Goal: Obtain resource: Download file/media

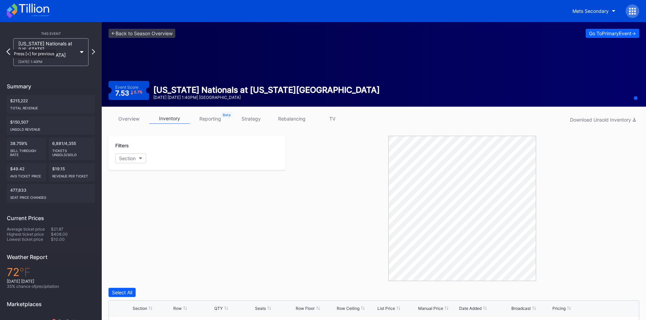
click at [9, 48] on icon at bounding box center [8, 51] width 4 height 6
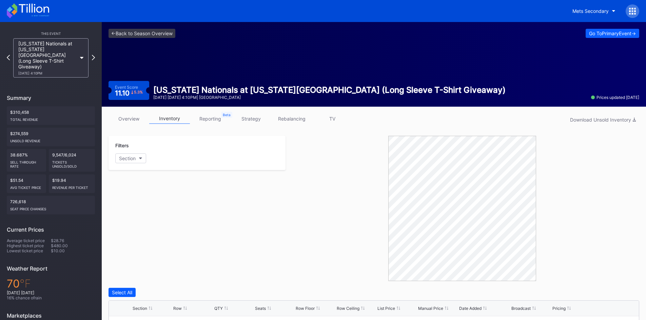
click at [78, 51] on div "[US_STATE] Nationals at [US_STATE] Mets (Long Sleeve T-Shirt Giveaway) [DATE] 4…" at bounding box center [50, 57] width 75 height 39
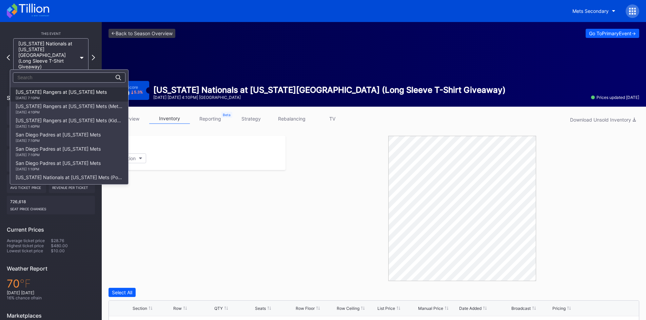
scroll to position [975, 0]
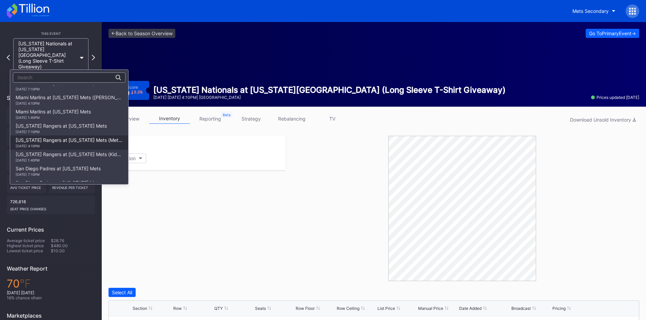
click at [94, 138] on div "Texas Rangers at New York Mets (Mets Alumni Classic/Mrs. Met Taxicab Bobblehead…" at bounding box center [69, 142] width 107 height 11
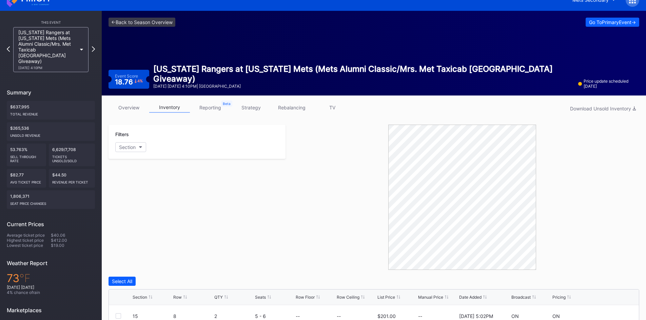
scroll to position [5, 0]
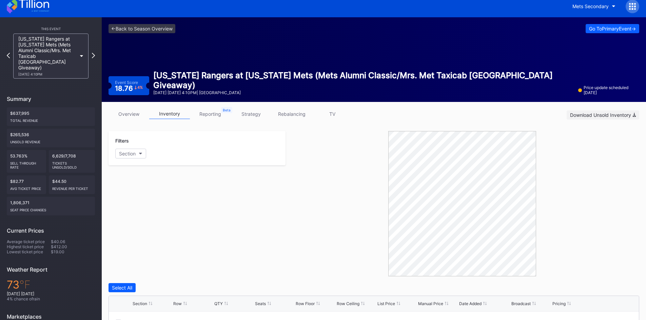
click at [601, 117] on div "Download Unsold Inventory" at bounding box center [603, 115] width 66 height 6
click at [68, 45] on div "Texas Rangers at New York Mets (Mets Alumni Classic/Mrs. Met Taxicab Bobblehead…" at bounding box center [47, 56] width 58 height 40
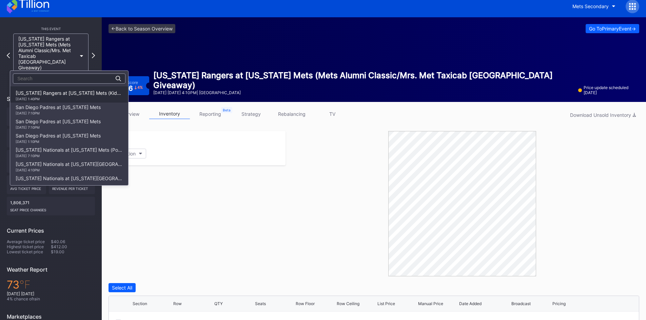
scroll to position [1026, 0]
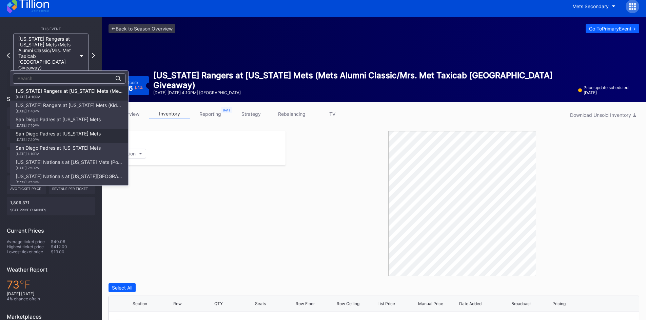
click at [84, 132] on div "San Diego Padres at New York Mets 9/17 Wednesday 7:10PM" at bounding box center [58, 136] width 85 height 11
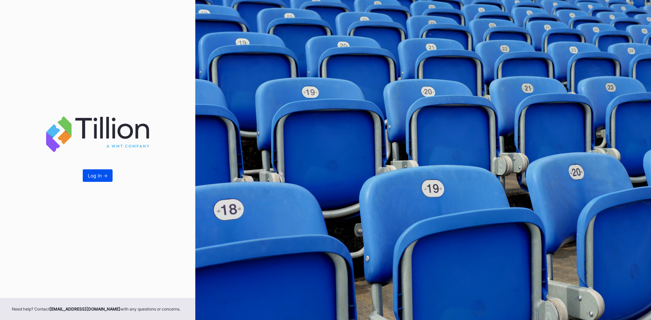
click at [98, 179] on button "Log In ->" at bounding box center [98, 176] width 30 height 13
click at [103, 179] on button "Log In ->" at bounding box center [98, 176] width 30 height 13
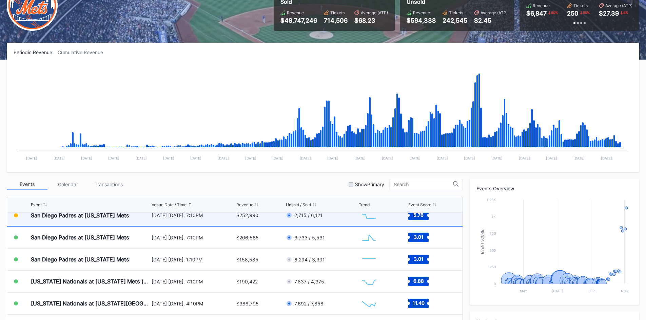
scroll to position [1640, 0]
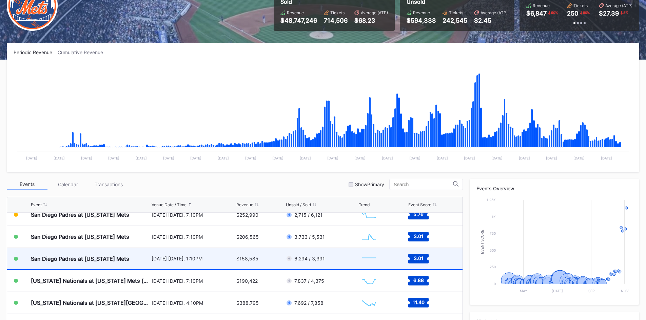
click at [210, 258] on div "[DATE] [DATE], 1:10PM" at bounding box center [193, 259] width 83 height 6
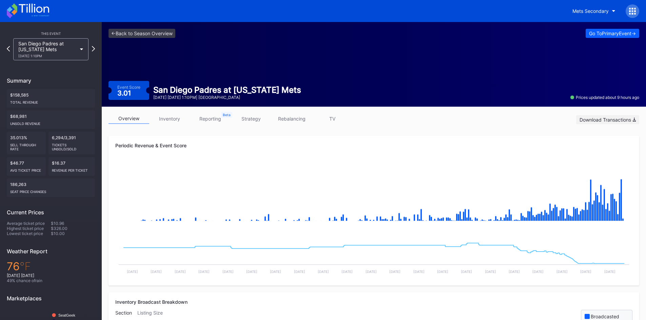
click at [603, 121] on div "Download Transactions" at bounding box center [608, 120] width 56 height 6
click at [541, 3] on div "Mets Secondary" at bounding box center [323, 11] width 646 height 22
click at [319, 47] on div "<- Back to Season Overview Go To Primary Event -> Event Score 3.01 San Diego Pa…" at bounding box center [374, 64] width 544 height 85
click at [183, 116] on link "inventory" at bounding box center [169, 119] width 41 height 11
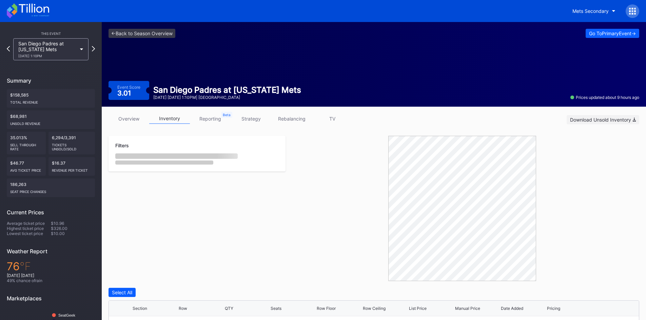
click at [611, 122] on div "Download Unsold Inventory" at bounding box center [603, 120] width 66 height 6
